Goal: Task Accomplishment & Management: Manage account settings

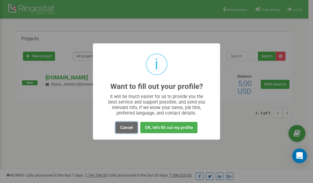
click at [127, 129] on button "Cancel" at bounding box center [127, 127] width 22 height 11
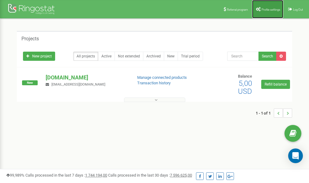
click at [265, 11] on link "Profile settings" at bounding box center [267, 9] width 31 height 18
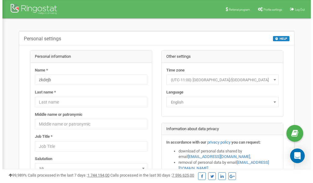
scroll to position [31, 0]
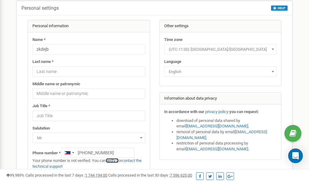
click at [117, 161] on link "verify it" at bounding box center [112, 160] width 13 height 5
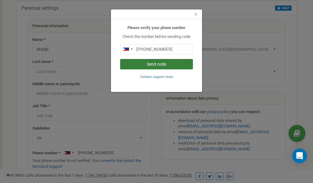
click at [154, 63] on button "Send code" at bounding box center [156, 64] width 73 height 10
